Goal: Information Seeking & Learning: Learn about a topic

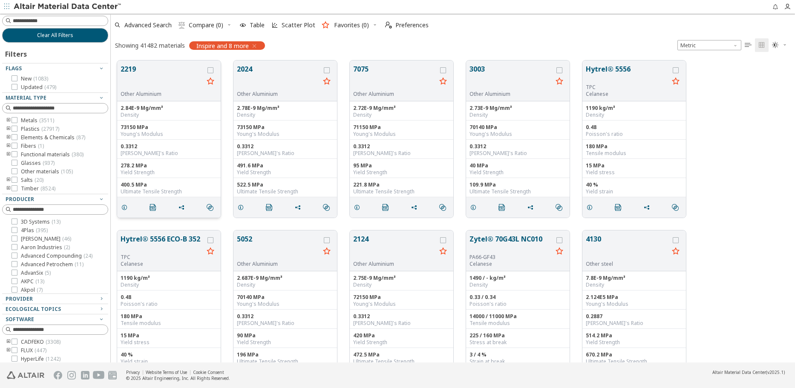
scroll to position [302, 677]
click at [150, 78] on button "2219" at bounding box center [162, 77] width 83 height 27
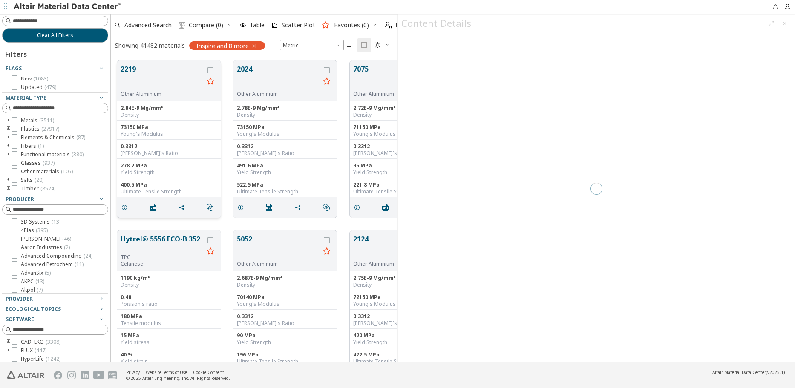
scroll to position [302, 280]
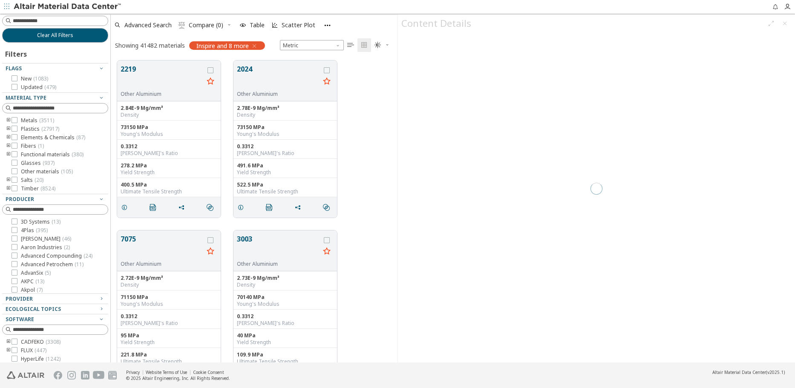
click at [107, 231] on div at bounding box center [108, 188] width 4 height 349
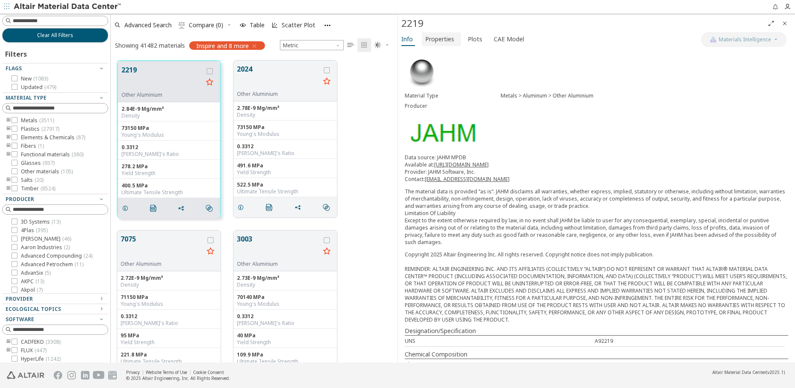
click at [439, 37] on span "Properties" at bounding box center [439, 39] width 29 height 14
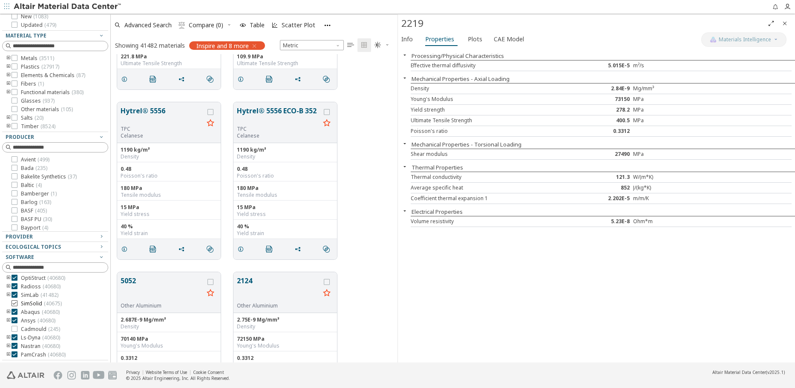
scroll to position [77, 0]
click at [6, 313] on icon "toogle group" at bounding box center [9, 312] width 6 height 7
click at [9, 302] on icon "toogle group" at bounding box center [9, 298] width 6 height 7
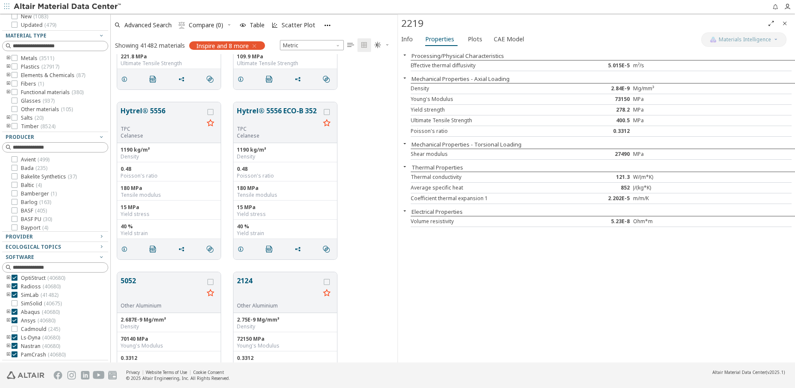
click at [9, 278] on icon "toogle group" at bounding box center [9, 278] width 6 height 7
click at [27, 291] on icon at bounding box center [27, 288] width 6 height 6
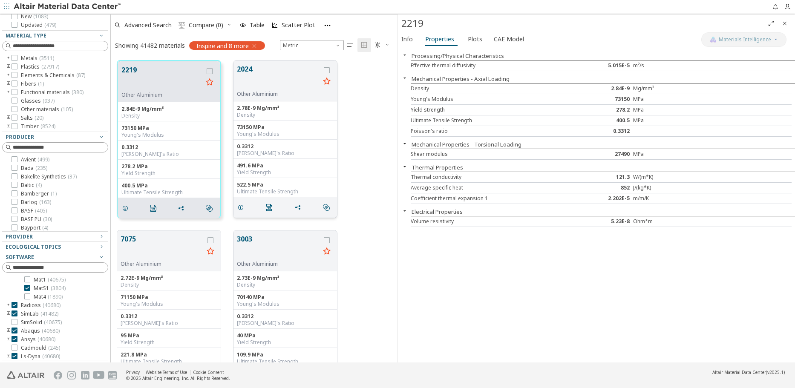
click at [274, 79] on button "2024" at bounding box center [278, 77] width 83 height 27
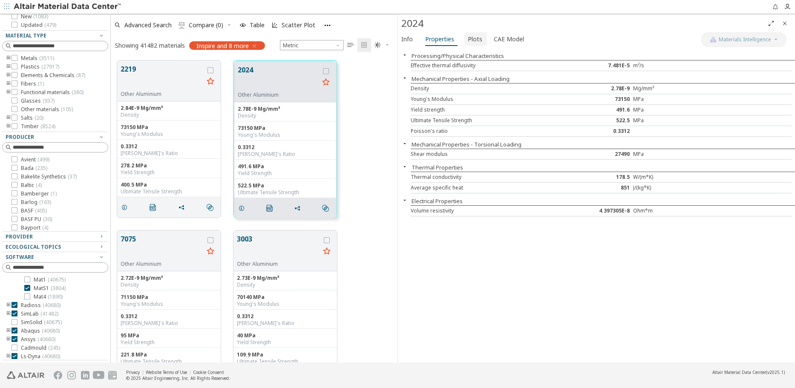
click at [468, 41] on span "Plots" at bounding box center [475, 39] width 14 height 14
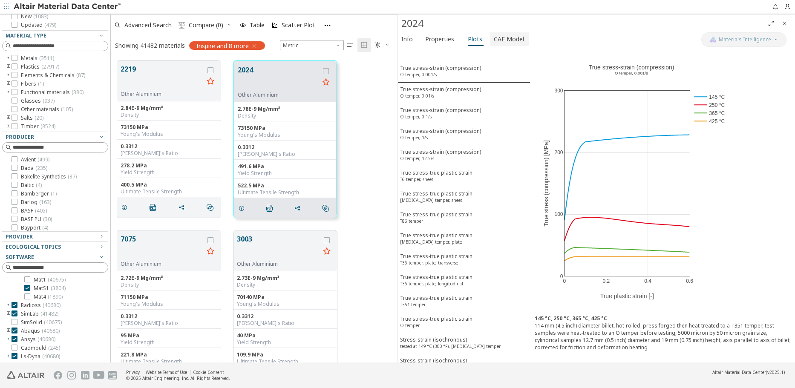
click at [505, 39] on span "CAE Model" at bounding box center [509, 39] width 30 height 14
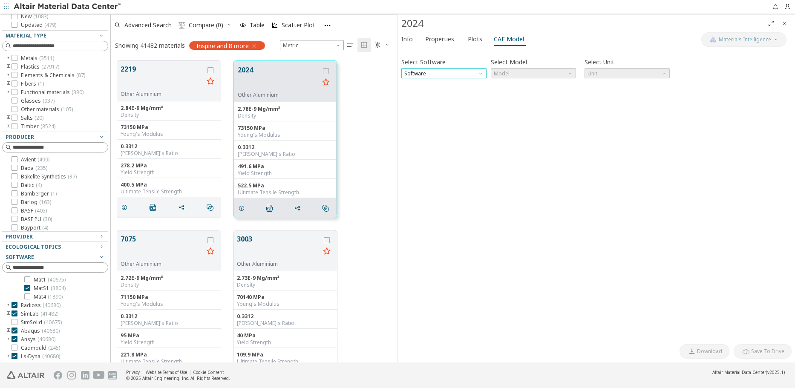
click at [451, 73] on span "Software" at bounding box center [443, 73] width 85 height 10
click at [430, 94] on span "OptiStruct" at bounding box center [444, 94] width 78 height 6
click at [528, 69] on span "Model" at bounding box center [533, 73] width 85 height 10
click at [518, 96] on span "MatS1" at bounding box center [533, 94] width 78 height 6
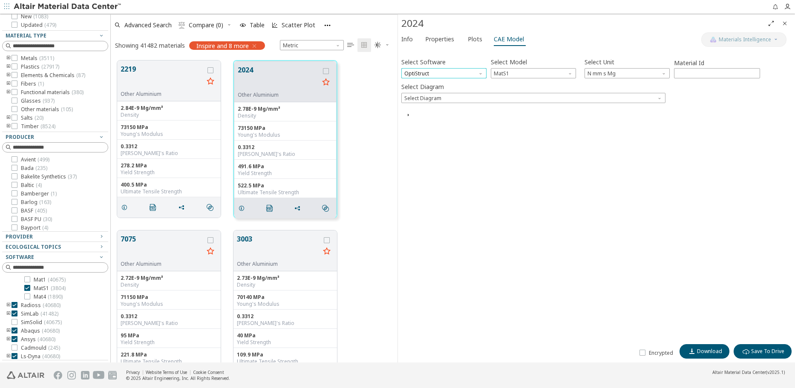
click at [438, 72] on span "OptiStruct" at bounding box center [443, 73] width 85 height 10
drag, startPoint x: 546, startPoint y: 118, endPoint x: 541, endPoint y: 118, distance: 5.1
click at [547, 118] on div "CAE Card Preview" at bounding box center [596, 116] width 390 height 8
click at [478, 95] on span "Select Diagram" at bounding box center [533, 98] width 264 height 10
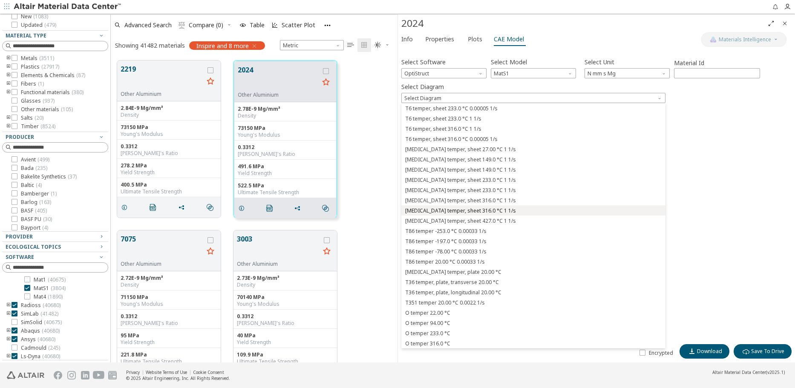
click at [478, 211] on span "[MEDICAL_DATA] temper, sheet 316.0 °C 1 1/s" at bounding box center [460, 210] width 111 height 7
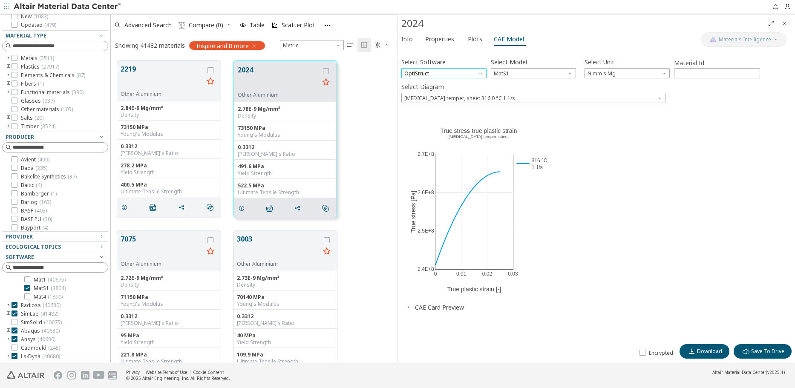
click at [439, 76] on span "OptiStruct" at bounding box center [443, 73] width 85 height 10
click at [437, 107] on span "Radioss" at bounding box center [444, 104] width 78 height 6
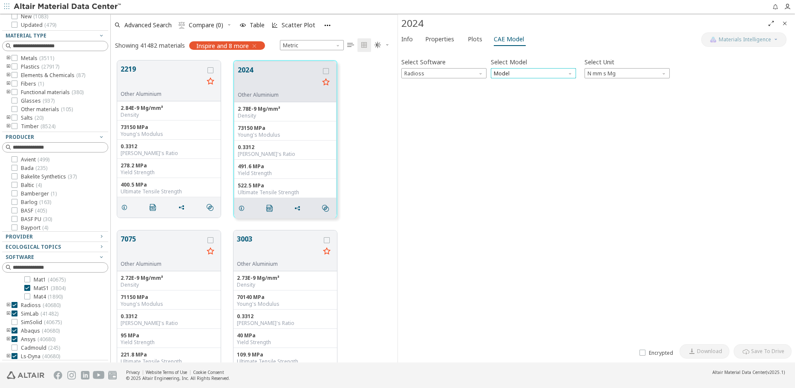
click at [519, 75] on span "Model" at bounding box center [533, 73] width 85 height 10
click at [530, 92] on span "Law36" at bounding box center [533, 94] width 78 height 6
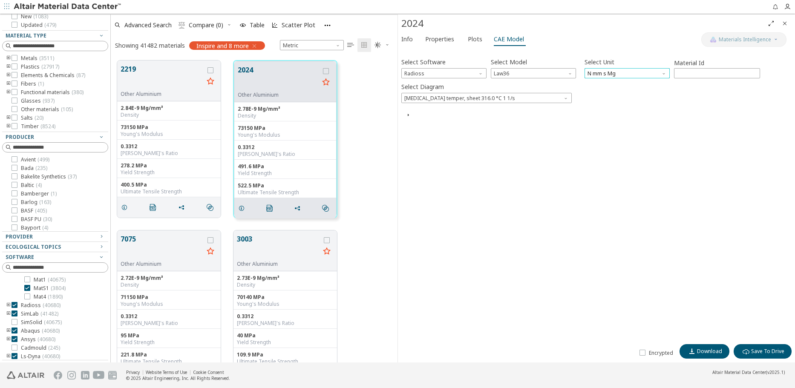
click at [610, 76] on span "N mm s Mg" at bounding box center [626, 73] width 85 height 10
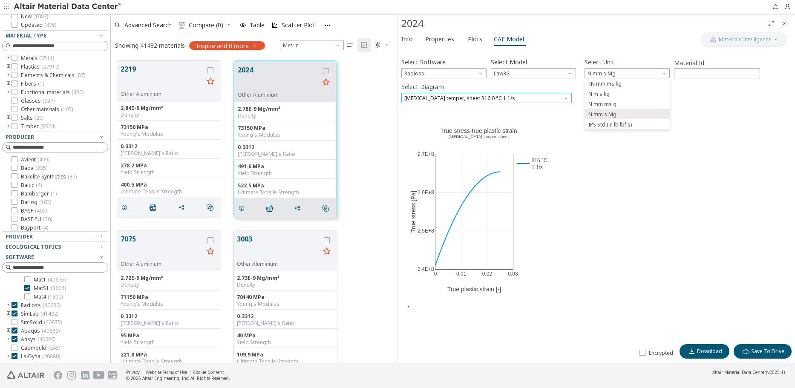
click at [503, 94] on span "[MEDICAL_DATA] temper, sheet 316.0 °C 1 1/s" at bounding box center [486, 98] width 170 height 10
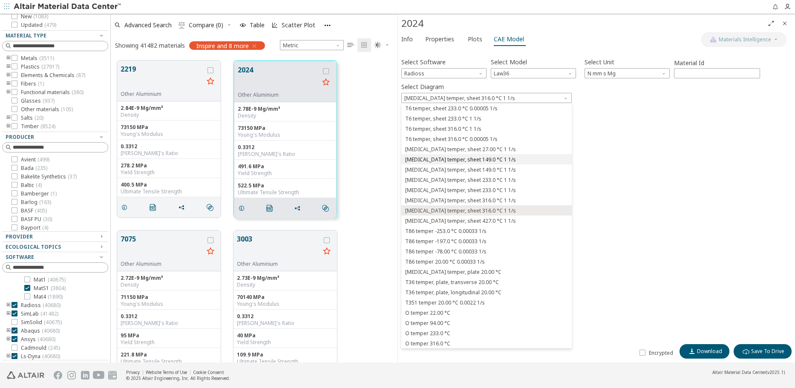
click at [482, 157] on span "[MEDICAL_DATA] temper, sheet 149.0 °C 1 1/s" at bounding box center [487, 160] width 164 height 6
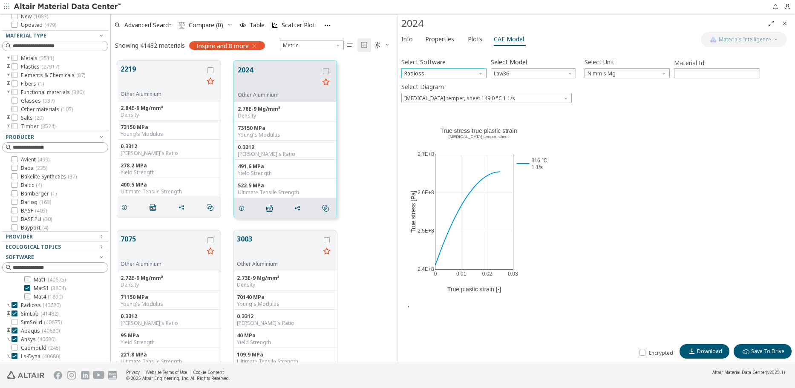
click at [442, 70] on span "Radioss" at bounding box center [443, 73] width 85 height 10
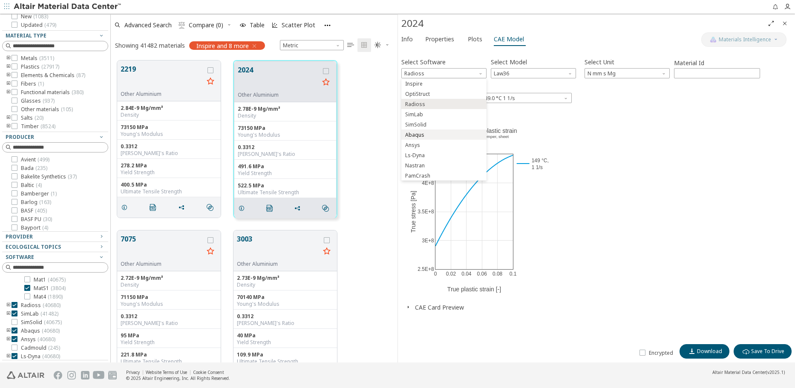
click at [437, 137] on span "Abaqus" at bounding box center [444, 135] width 78 height 6
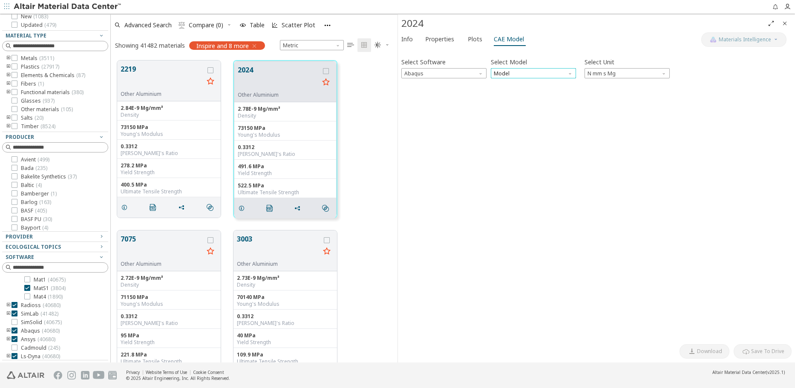
click at [531, 72] on span "Model" at bounding box center [533, 73] width 85 height 10
click at [534, 96] on span "Plastic" at bounding box center [533, 94] width 78 height 6
click at [616, 75] on span "N mm s Mg" at bounding box center [626, 73] width 85 height 10
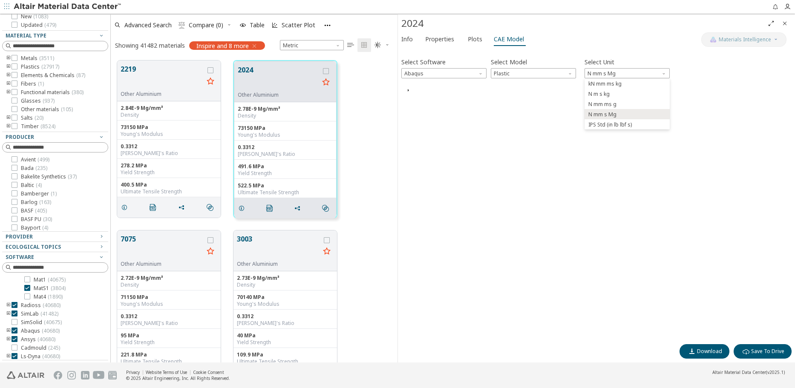
click at [706, 98] on div "Select Software Abaqus Select Model Plastic Select Unit N mm s Mg Invalid data.…" at bounding box center [596, 196] width 390 height 288
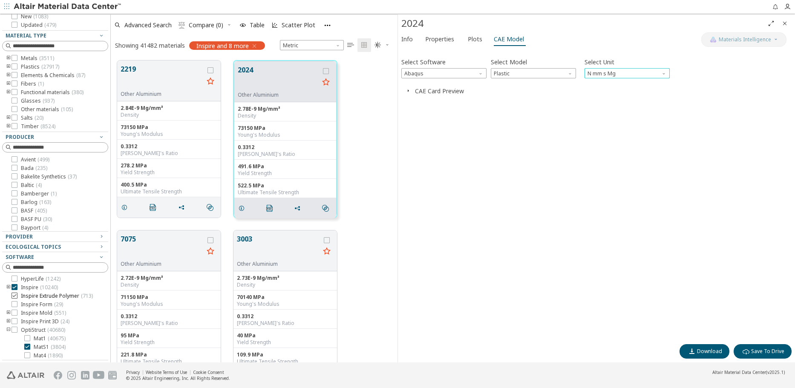
scroll to position [17, 0]
click at [27, 356] on div at bounding box center [53, 358] width 102 height 4
click at [29, 350] on icon at bounding box center [27, 347] width 6 height 6
click at [13, 296] on icon at bounding box center [14, 296] width 6 height 6
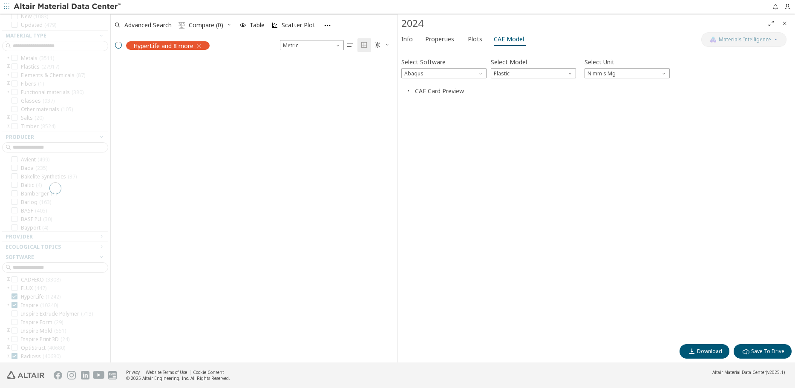
scroll to position [288, 280]
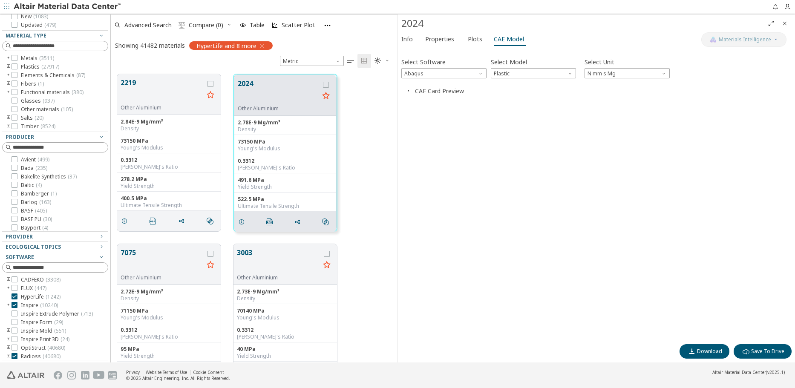
click at [9, 304] on icon "toogle group" at bounding box center [9, 305] width 6 height 7
click at [14, 304] on icon at bounding box center [14, 305] width 6 height 6
click at [184, 91] on button "2219" at bounding box center [162, 91] width 83 height 27
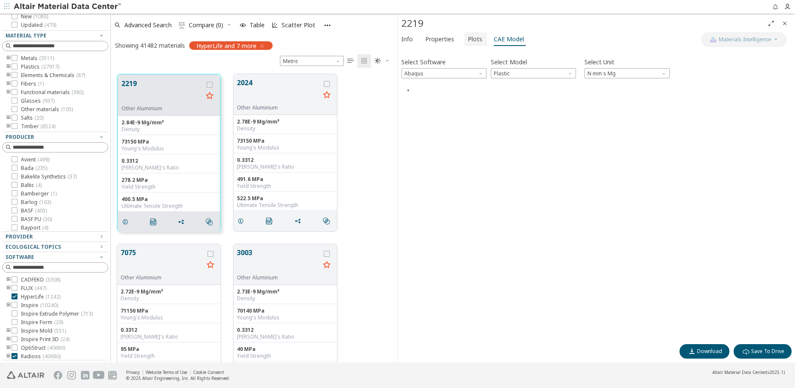
click at [469, 38] on span "Plots" at bounding box center [475, 39] width 14 height 14
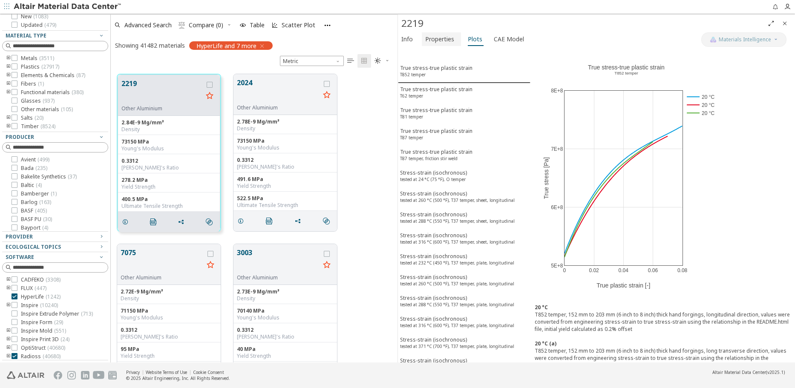
click at [434, 39] on span "Properties" at bounding box center [439, 39] width 29 height 14
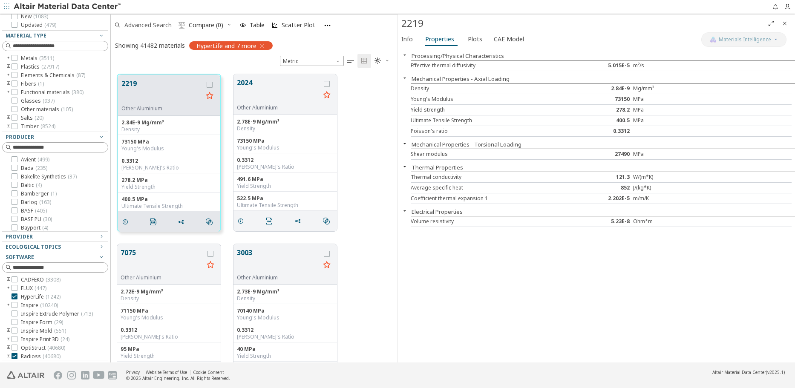
click at [144, 24] on span "Advanced Search" at bounding box center [147, 25] width 47 height 6
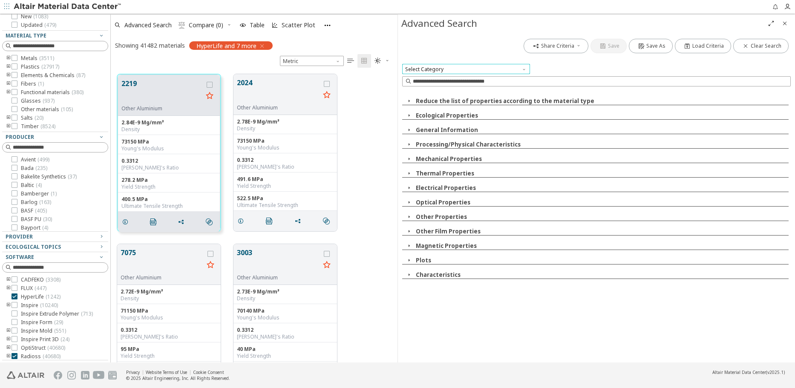
click at [420, 72] on span "Select Category" at bounding box center [466, 69] width 128 height 10
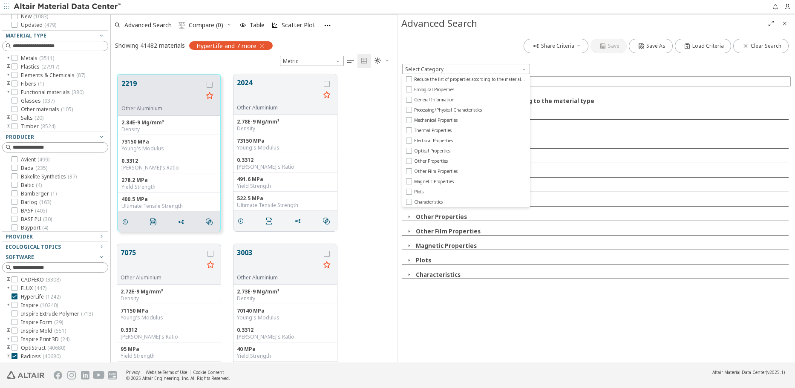
click at [469, 310] on div "Share Criteria Save Save As Load Criteria Clear Search Select Category Reduce t…" at bounding box center [596, 197] width 397 height 330
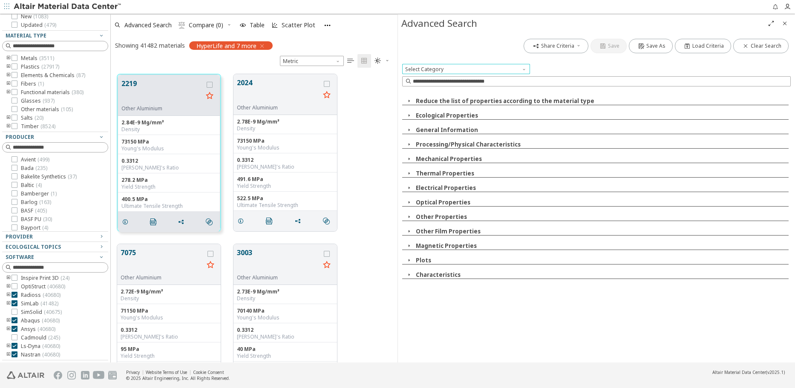
scroll to position [77, 0]
click at [432, 81] on input at bounding box center [597, 81] width 387 height 9
click at [407, 129] on icon "button" at bounding box center [408, 129] width 7 height 7
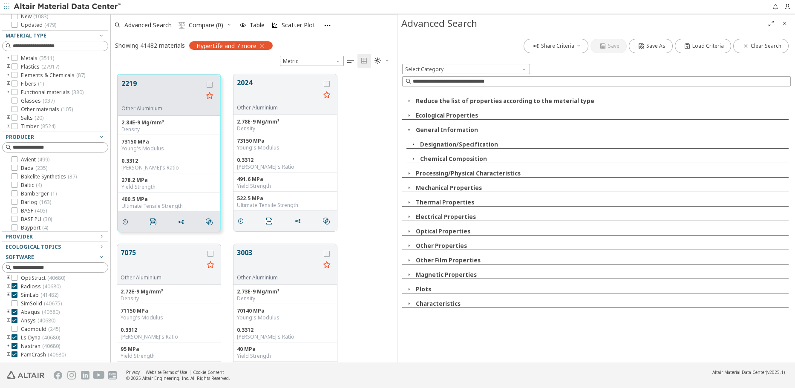
click at [408, 129] on icon "button" at bounding box center [408, 129] width 7 height 7
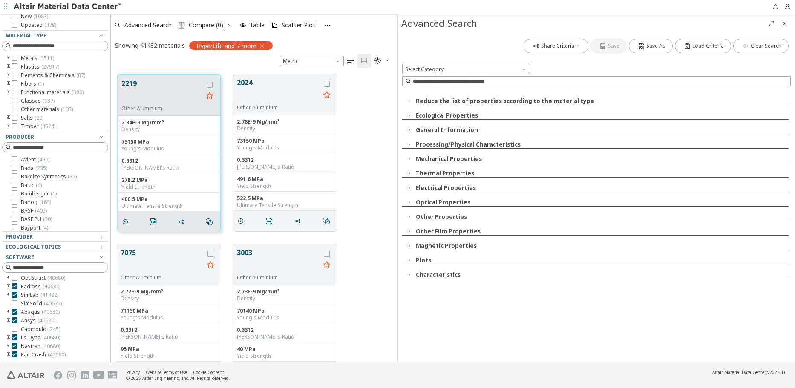
click at [410, 158] on icon "button" at bounding box center [408, 158] width 7 height 7
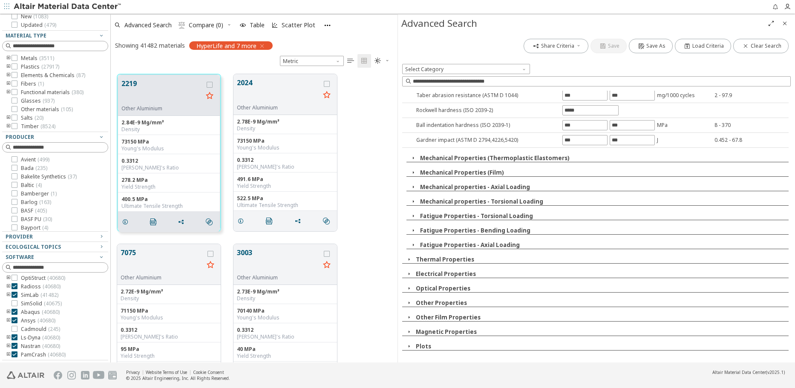
scroll to position [586, 0]
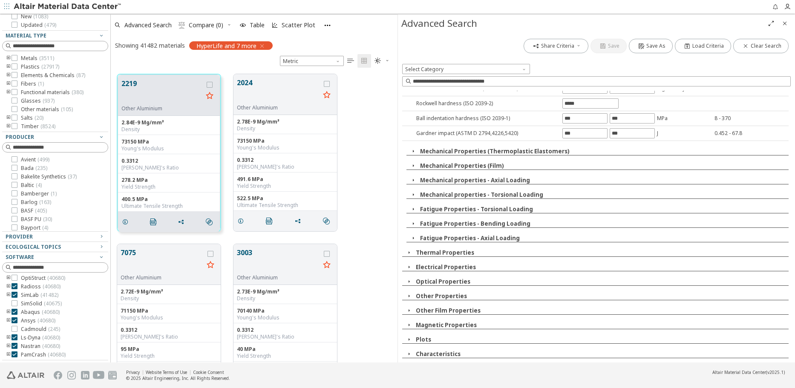
click at [265, 46] on icon "button" at bounding box center [261, 46] width 7 height 7
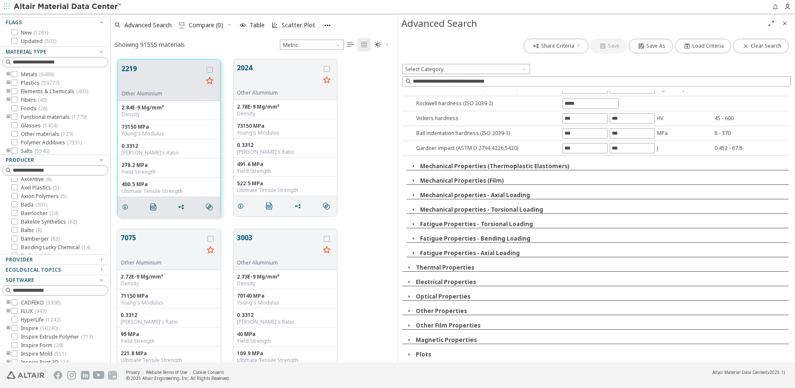
scroll to position [12, 0]
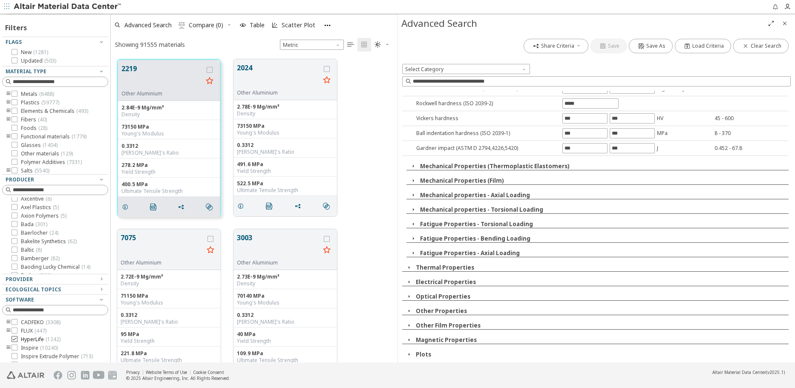
click at [16, 339] on icon at bounding box center [14, 339] width 6 height 6
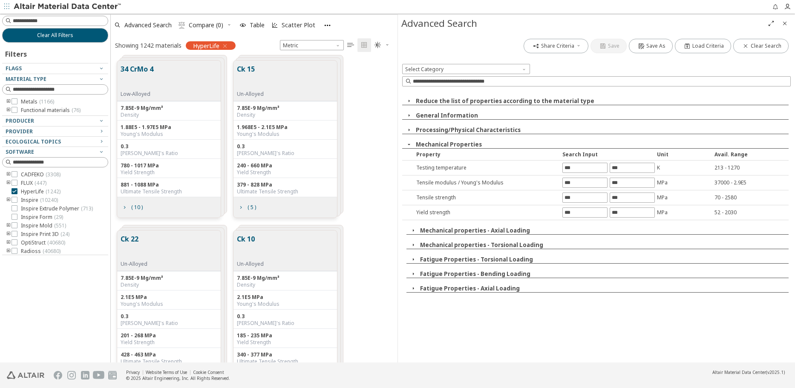
click at [266, 79] on div "Ck 15 Un-Alloyed" at bounding box center [252, 81] width 30 height 34
click at [254, 66] on button "Ck 15" at bounding box center [250, 77] width 27 height 27
click at [255, 69] on button "Ck 15" at bounding box center [250, 77] width 27 height 27
click at [275, 113] on div "Density" at bounding box center [285, 115] width 97 height 7
click at [252, 74] on button "Ck 15" at bounding box center [250, 77] width 27 height 27
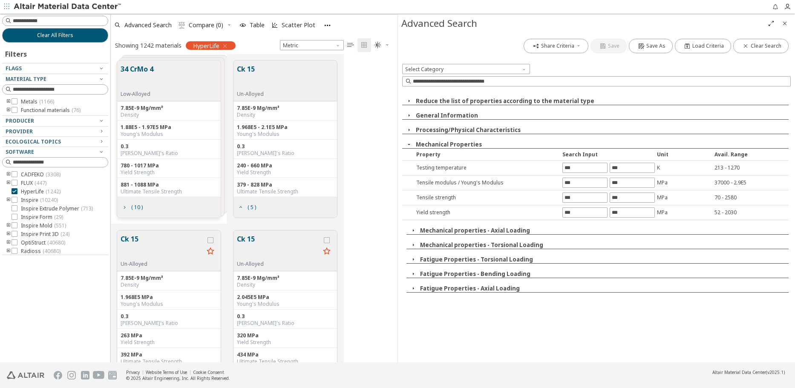
click at [156, 248] on button "Ck 15" at bounding box center [162, 247] width 83 height 27
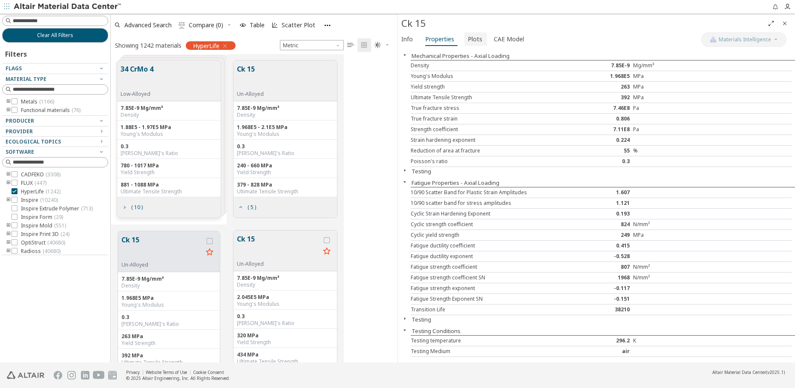
click at [474, 38] on span "Plots" at bounding box center [475, 39] width 14 height 14
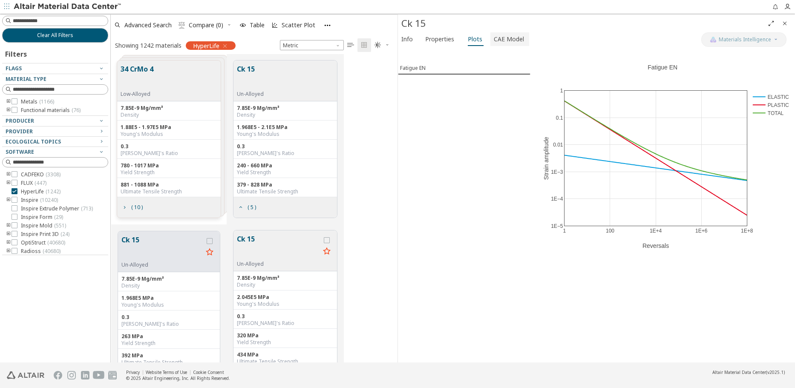
click at [516, 42] on span "CAE Model" at bounding box center [509, 39] width 30 height 14
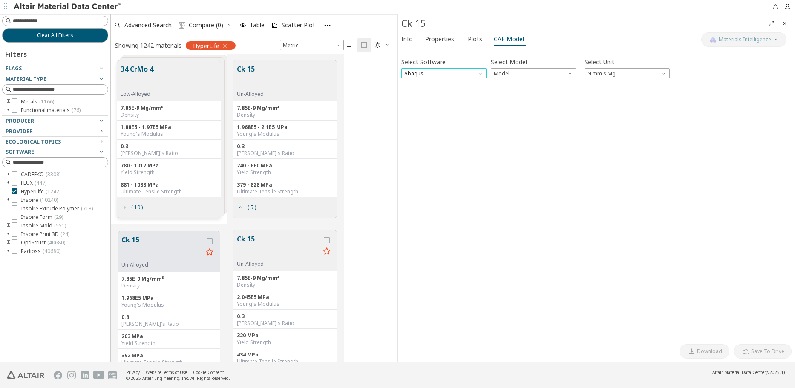
click at [465, 73] on span "Abaqus" at bounding box center [443, 73] width 85 height 10
click at [439, 105] on span "OptiStruct" at bounding box center [444, 104] width 78 height 6
click at [535, 74] on span "Model" at bounding box center [533, 73] width 85 height 10
click at [532, 86] on span "Mat1" at bounding box center [533, 84] width 78 height 6
click at [572, 104] on div "Select Software OptiStruct Select Model Mat1 Select Unit N mm s Mg Material Id …" at bounding box center [596, 196] width 390 height 288
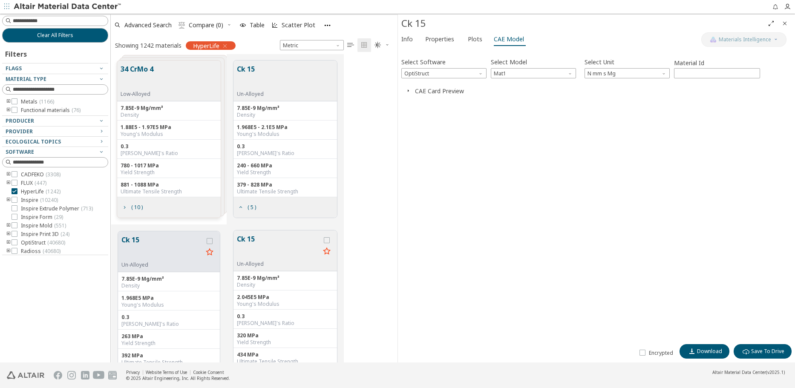
click at [405, 92] on icon "button" at bounding box center [408, 90] width 7 height 7
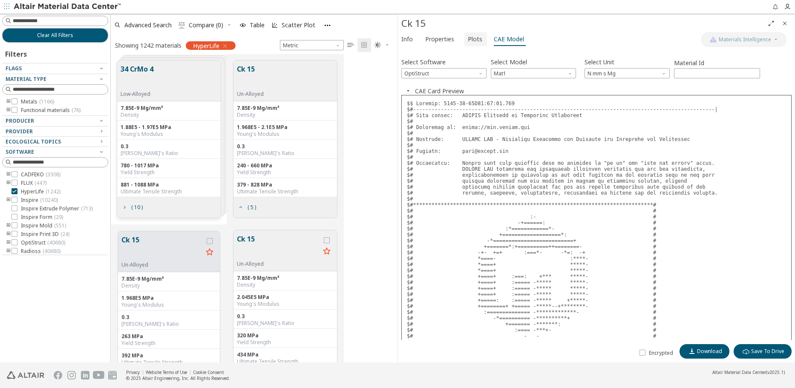
click at [472, 39] on span "Plots" at bounding box center [475, 39] width 14 height 14
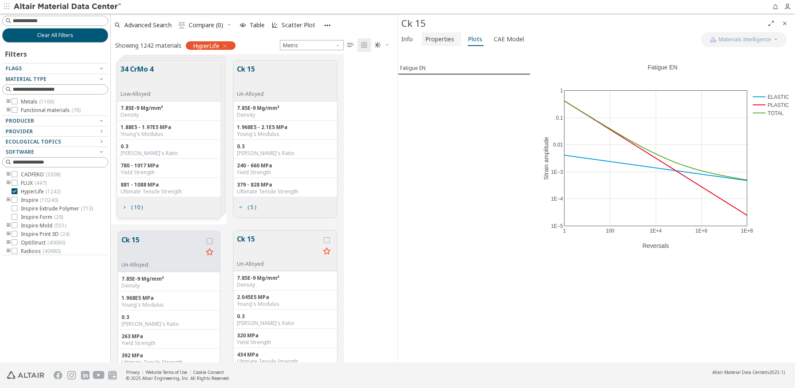
click at [434, 38] on span "Properties" at bounding box center [439, 39] width 29 height 14
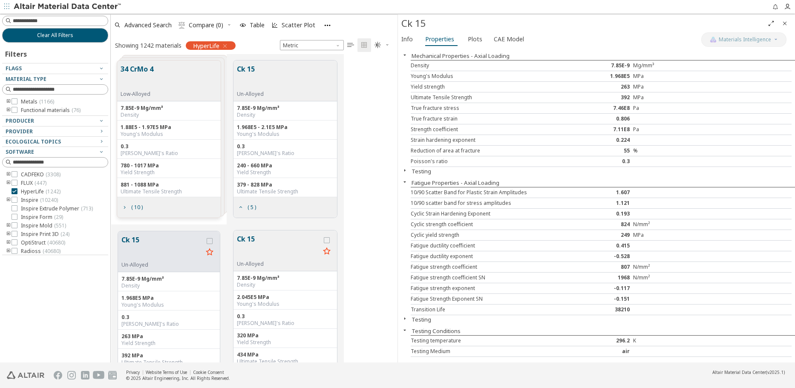
click at [405, 169] on icon "button" at bounding box center [404, 170] width 7 height 7
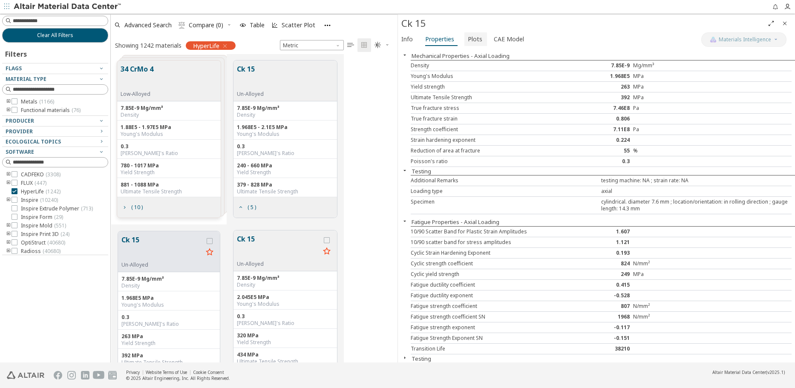
click at [477, 40] on span "Plots" at bounding box center [475, 39] width 14 height 14
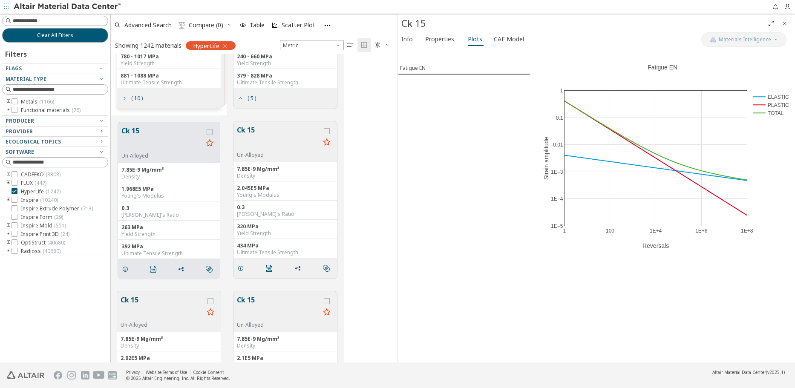
scroll to position [85, 0]
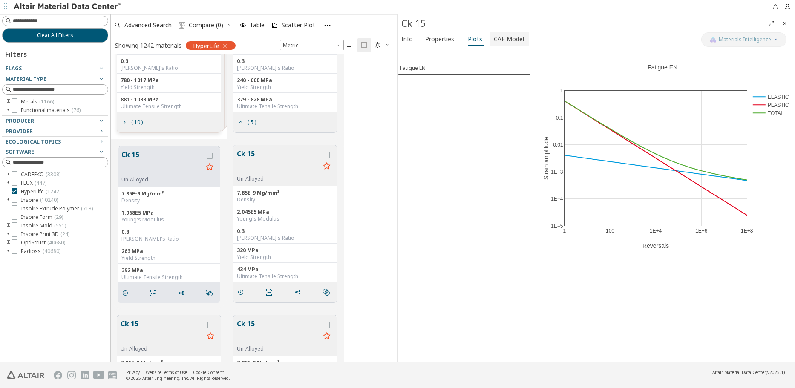
click at [504, 42] on span "CAE Model" at bounding box center [509, 39] width 30 height 14
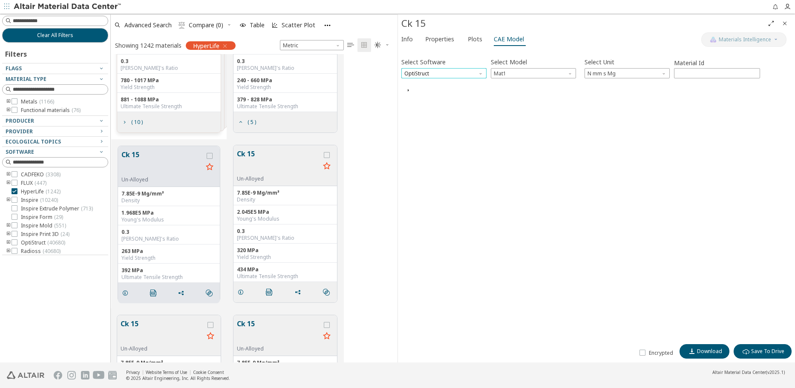
click at [431, 73] on span "OptiStruct" at bounding box center [443, 73] width 85 height 10
click at [438, 85] on span "HyperLife" at bounding box center [444, 84] width 78 height 6
click at [536, 73] on span "Model" at bounding box center [533, 73] width 85 height 10
click at [482, 115] on div "Select Software HyperLife Select Model Model Select Unit N mm s t Invalid data.…" at bounding box center [596, 196] width 390 height 288
click at [439, 74] on span "HyperLife" at bounding box center [443, 73] width 85 height 10
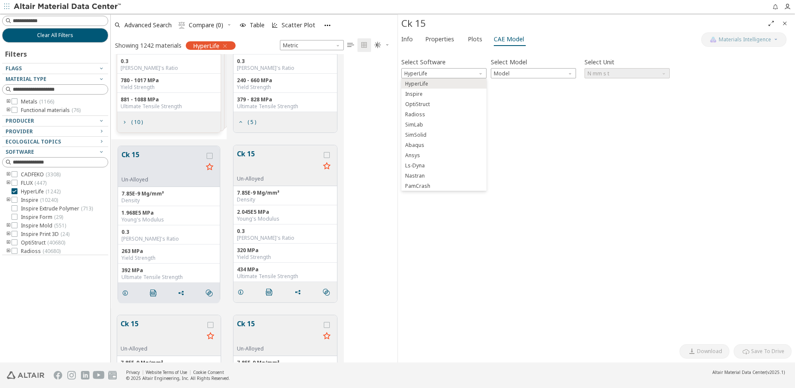
click at [431, 282] on div "Select Software HyperLife Select Model Model Select Unit N mm s t Invalid data.…" at bounding box center [596, 196] width 390 height 288
click at [481, 34] on button "Plots" at bounding box center [475, 39] width 23 height 14
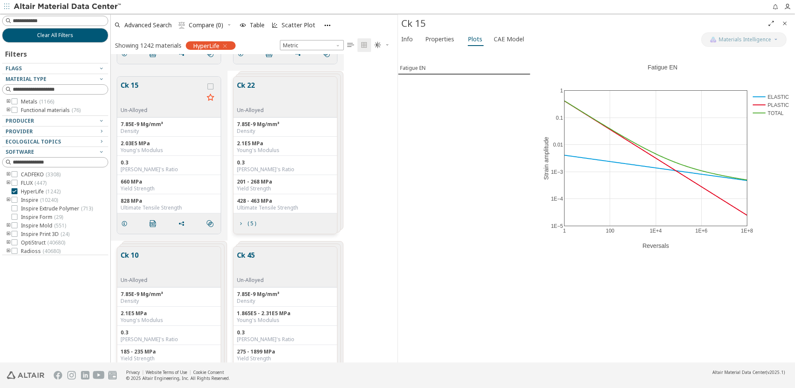
scroll to position [596, 0]
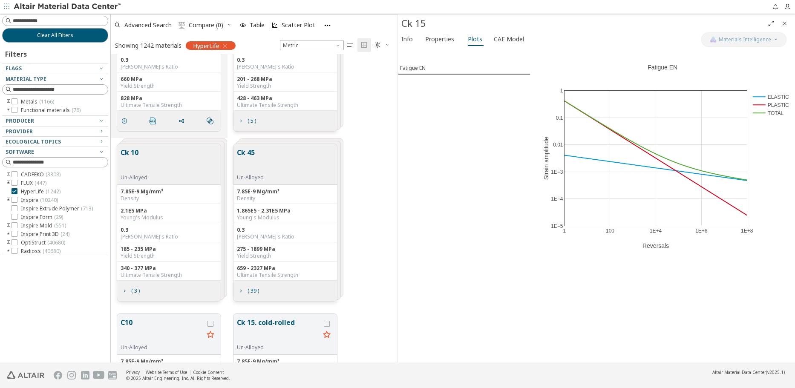
click at [253, 148] on button "Ck 45" at bounding box center [250, 160] width 27 height 27
click at [255, 326] on button "Ck 45" at bounding box center [278, 330] width 83 height 27
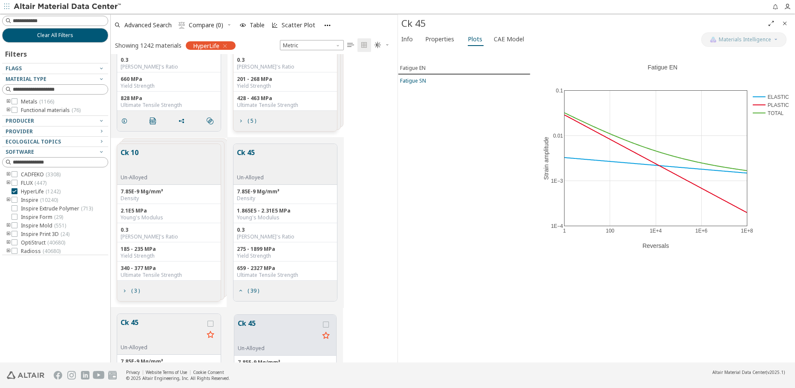
click at [408, 80] on div "Fatigue SN" at bounding box center [413, 80] width 26 height 7
